Goal: Task Accomplishment & Management: Use online tool/utility

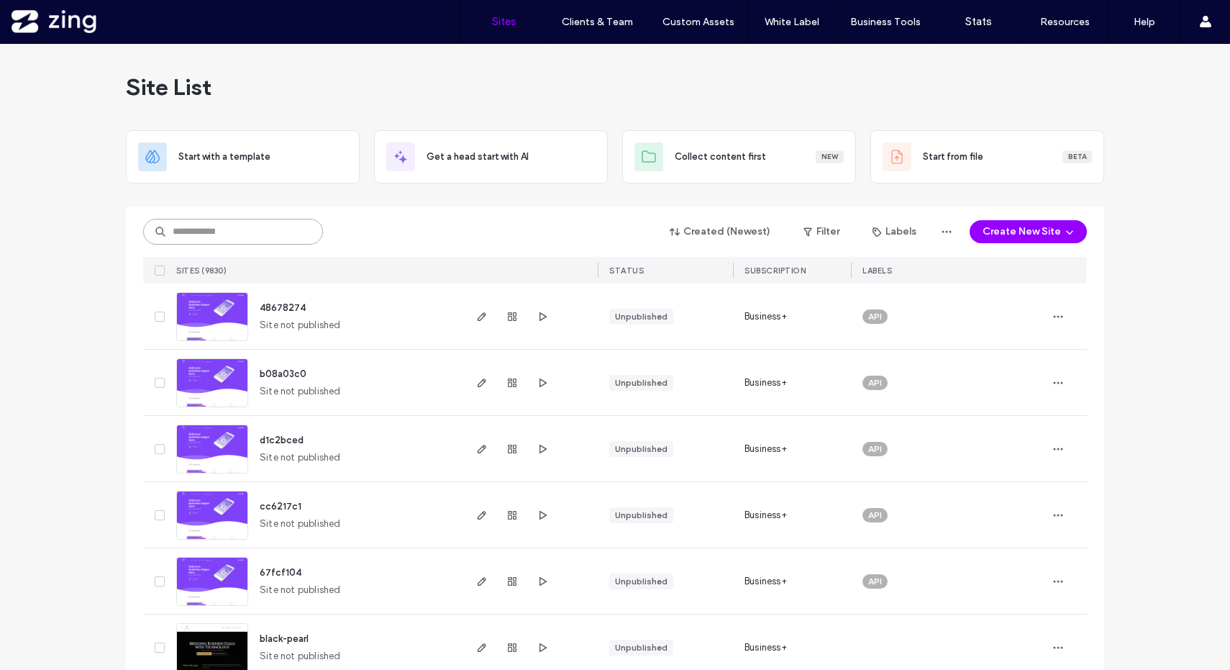
click at [231, 225] on input at bounding box center [233, 232] width 180 height 26
click at [651, 89] on div "Site List" at bounding box center [615, 87] width 978 height 86
click at [263, 224] on input at bounding box center [233, 232] width 180 height 26
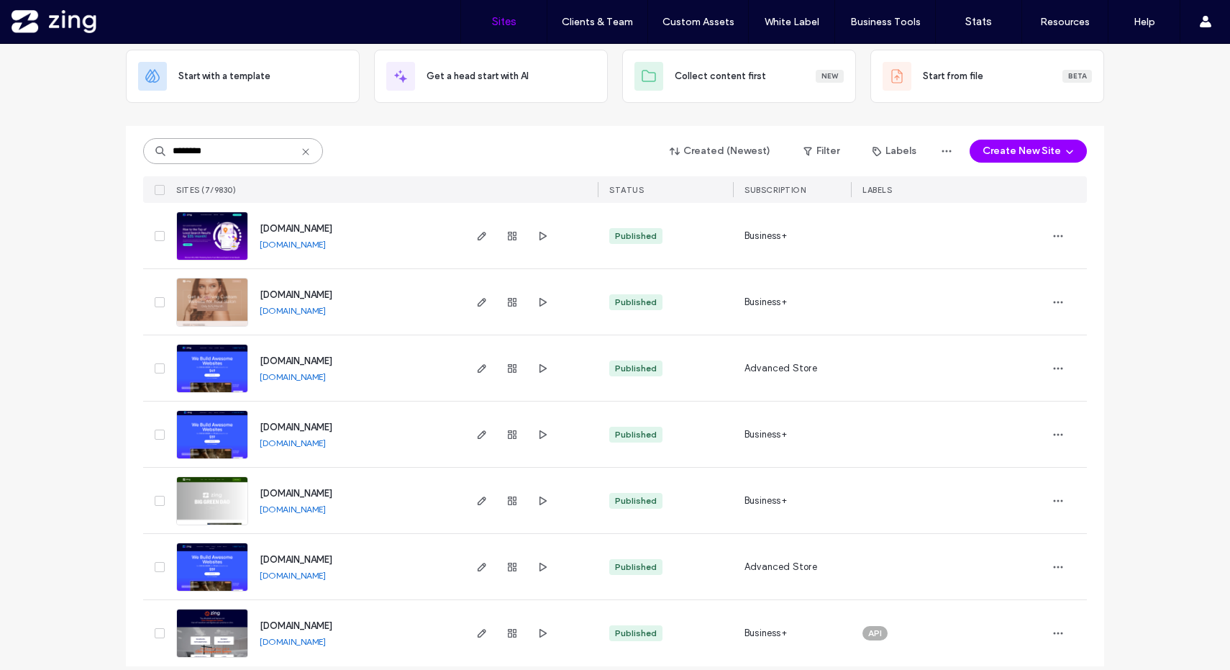
scroll to position [94, 0]
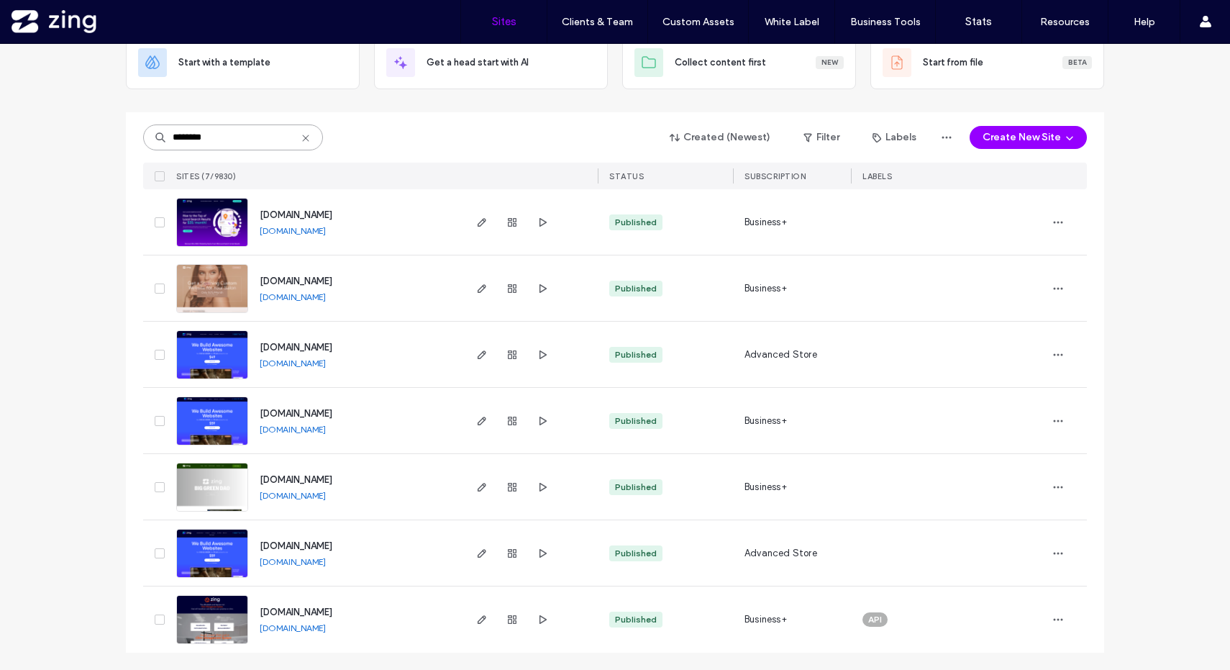
type input "********"
click at [221, 551] on img at bounding box center [212, 578] width 70 height 98
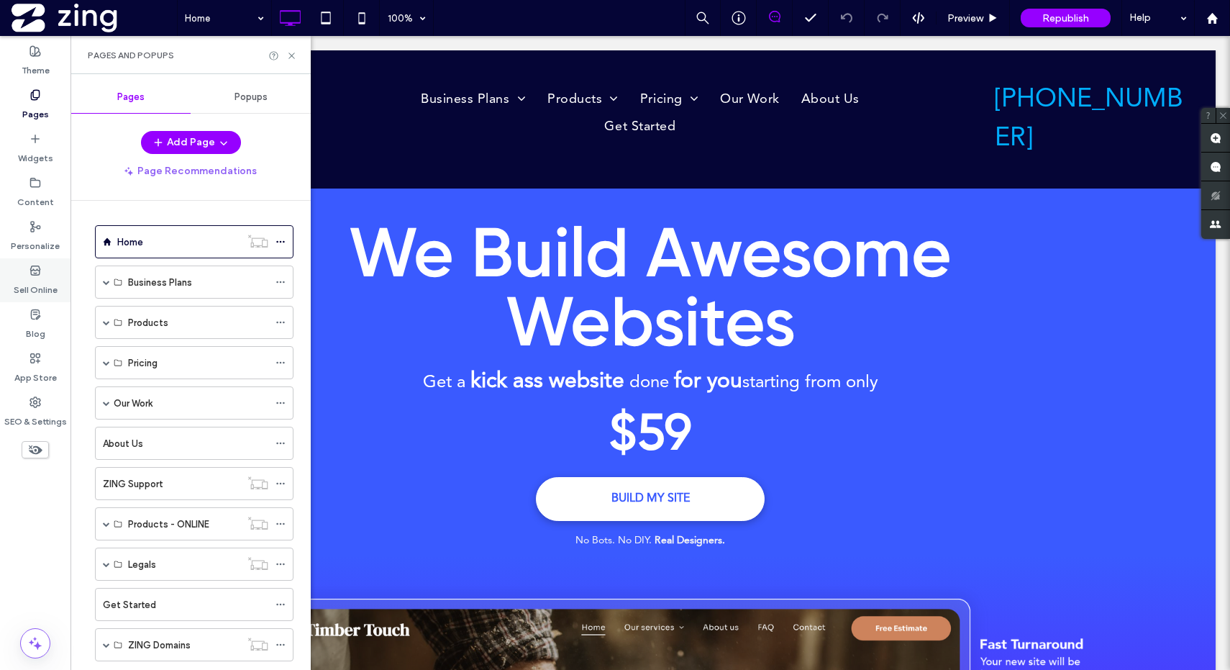
click at [38, 298] on div "Sell Online" at bounding box center [35, 280] width 70 height 44
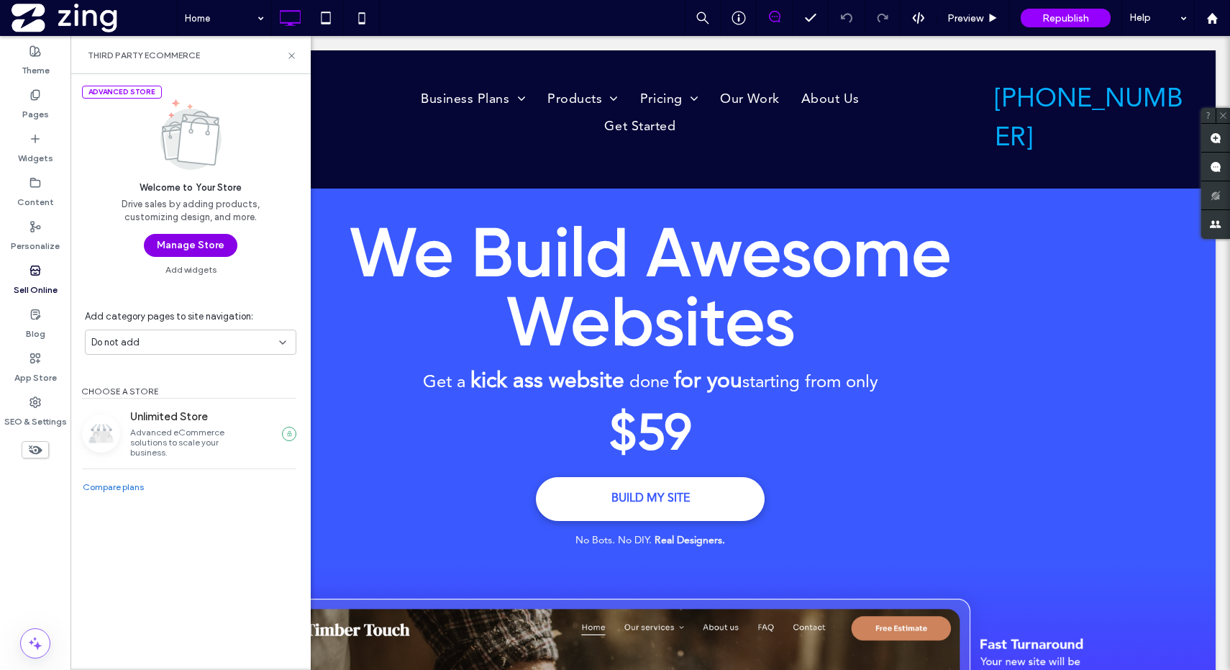
click at [209, 251] on button "Manage Store" at bounding box center [190, 245] width 93 height 23
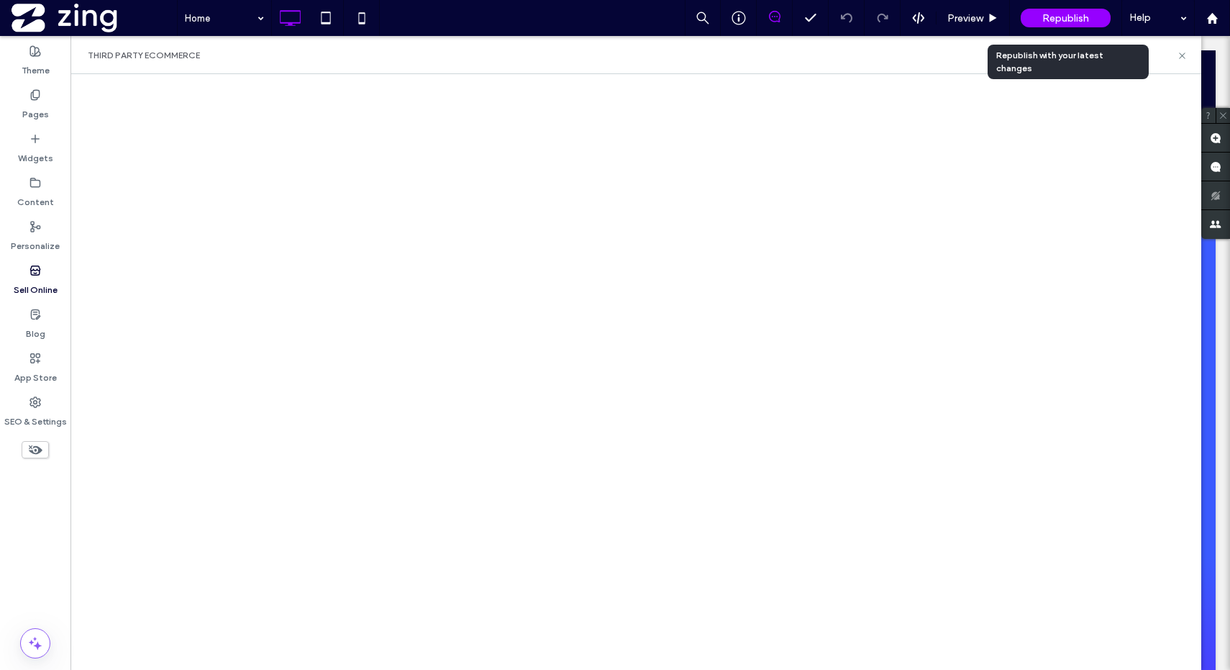
click at [1064, 17] on span "Republish" at bounding box center [1065, 18] width 47 height 12
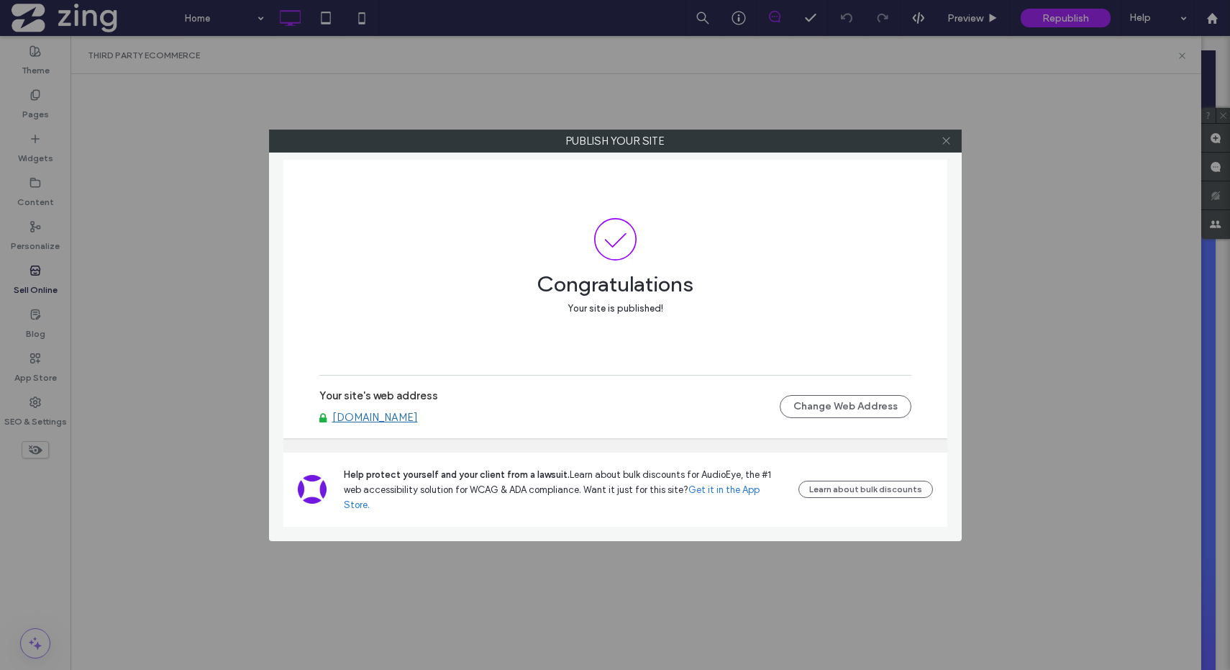
click at [947, 140] on icon at bounding box center [946, 140] width 11 height 11
